Goal: Information Seeking & Learning: Learn about a topic

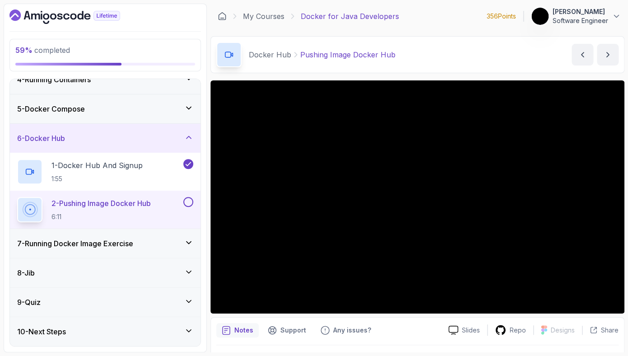
scroll to position [5, 0]
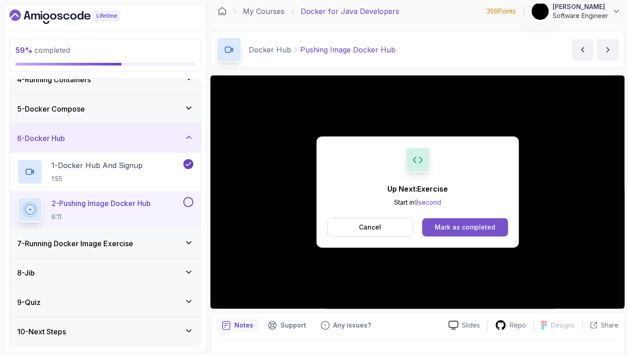
click at [457, 232] on button "Mark as completed" at bounding box center [464, 227] width 85 height 18
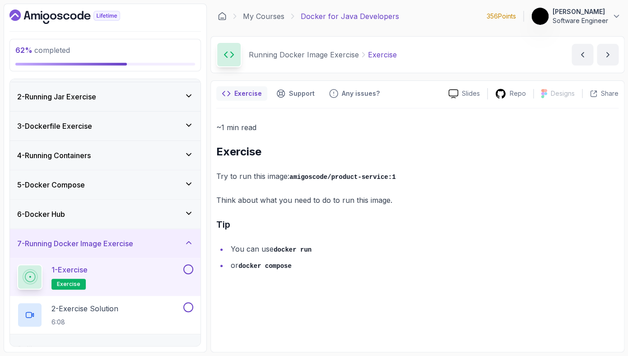
click at [349, 176] on code "amigoscode/product-service:1" at bounding box center [342, 176] width 106 height 7
click at [376, 181] on p "Try to run this image: amigoscode/product-service:1" at bounding box center [417, 176] width 402 height 13
drag, startPoint x: 405, startPoint y: 175, endPoint x: 292, endPoint y: 180, distance: 113.0
click at [292, 180] on p "Try to run this image: amigoscode/product-service:1" at bounding box center [417, 176] width 402 height 13
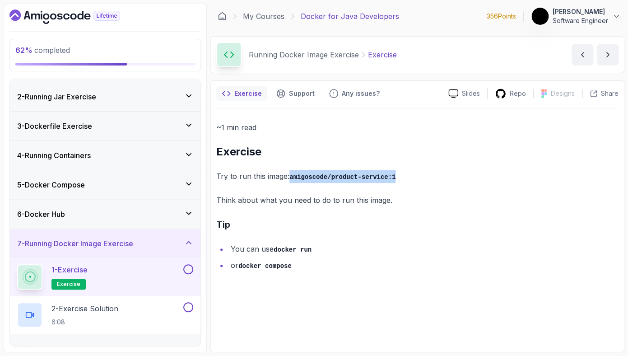
copy code "amigoscode/product-service:1"
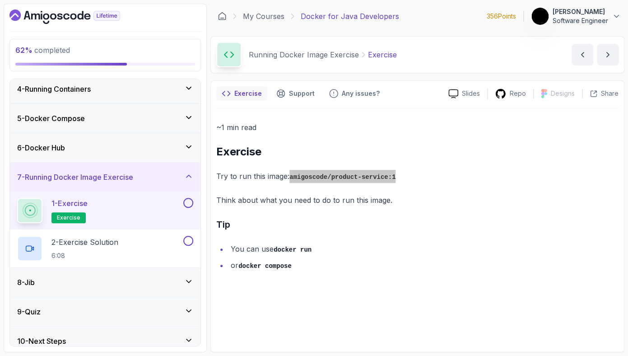
scroll to position [102, 0]
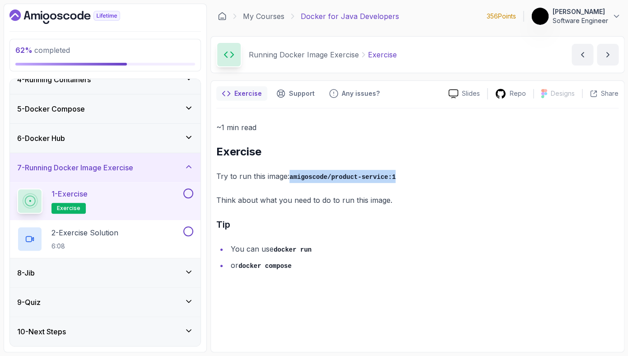
click at [186, 194] on button at bounding box center [188, 193] width 10 height 10
click at [156, 231] on div "2 - Exercise Solution 6:08" at bounding box center [99, 238] width 164 height 25
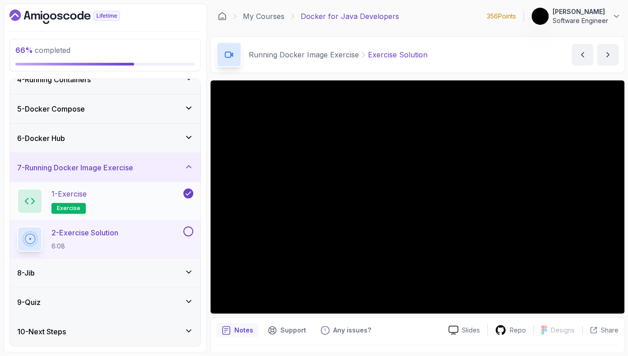
click at [126, 211] on div "1 - Exercise exercise" at bounding box center [99, 200] width 164 height 25
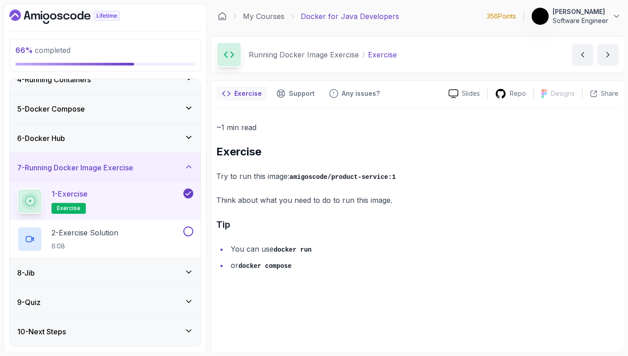
drag, startPoint x: 417, startPoint y: 171, endPoint x: 290, endPoint y: 173, distance: 126.8
click at [290, 173] on p "Try to run this image: amigoscode/product-service:1" at bounding box center [417, 176] width 402 height 13
copy p "amigoscode/product-service:1"
click at [113, 231] on p "2 - Exercise Solution" at bounding box center [84, 232] width 67 height 11
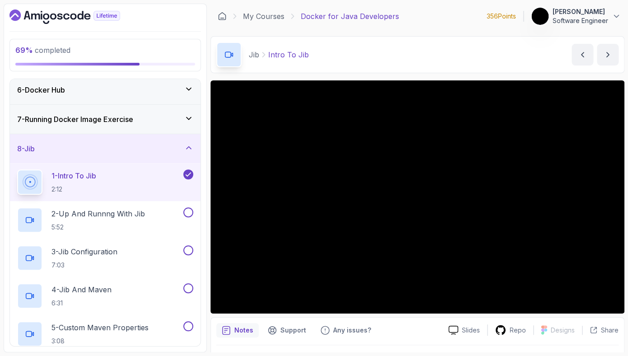
scroll to position [194, 0]
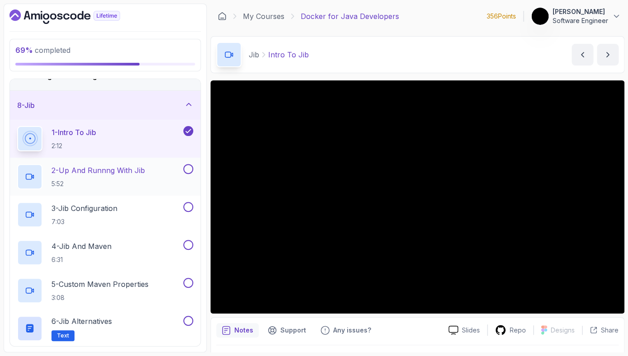
click at [121, 176] on h2 "2 - Up And Runnng With Jib 5:52" at bounding box center [97, 176] width 93 height 23
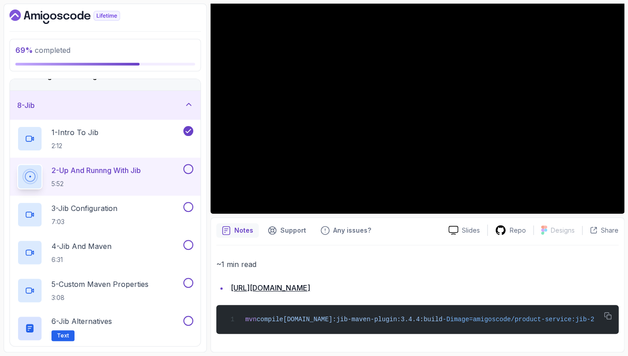
scroll to position [107, 0]
click at [606, 311] on icon "button" at bounding box center [607, 315] width 8 height 8
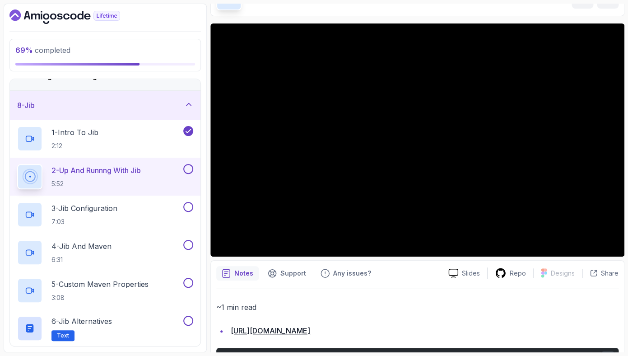
scroll to position [54, 0]
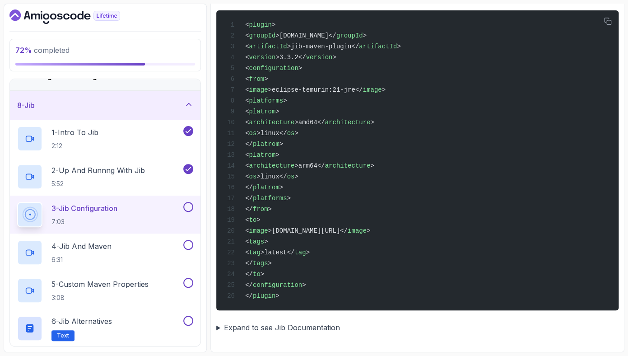
scroll to position [318, 0]
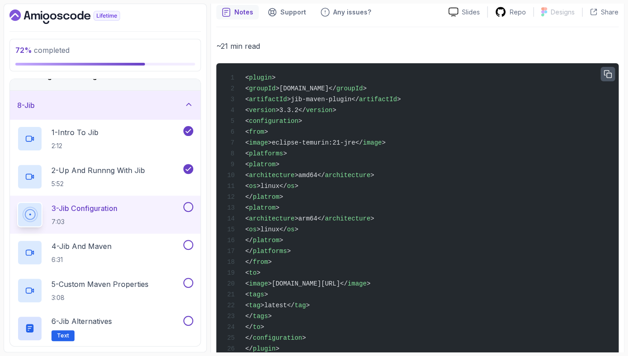
click at [611, 71] on icon "button" at bounding box center [607, 74] width 8 height 8
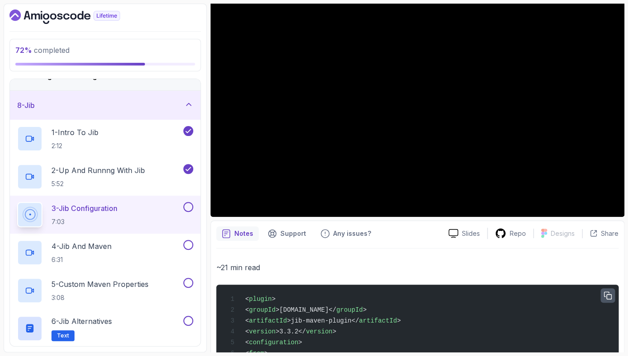
scroll to position [19, 0]
